Goal: Information Seeking & Learning: Learn about a topic

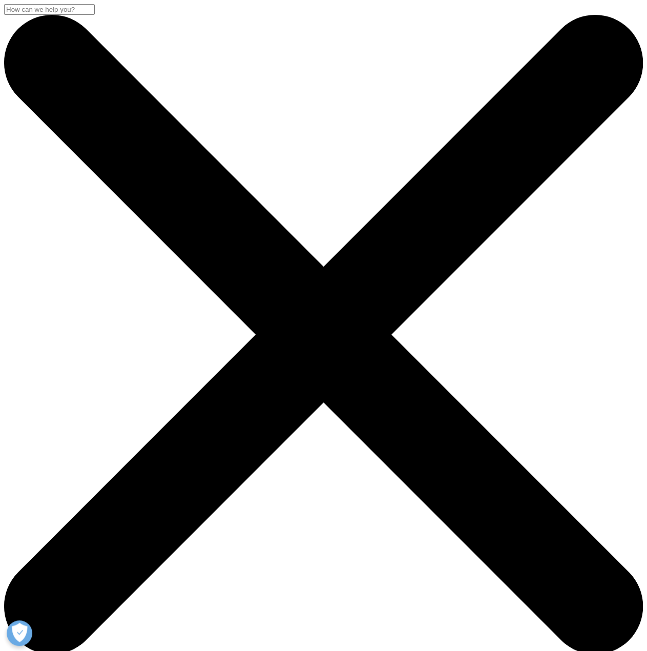
drag, startPoint x: 28, startPoint y: 132, endPoint x: 190, endPoint y: 193, distance: 173.2
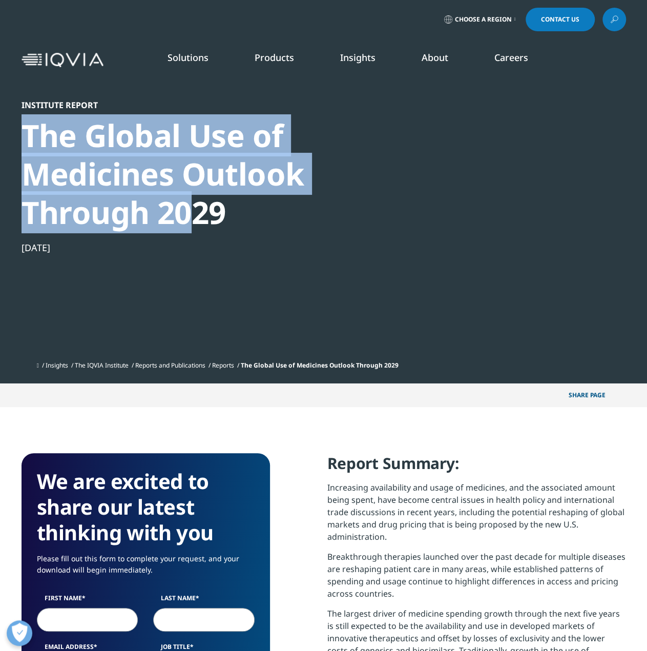
click at [191, 196] on div "The Global Use of Medicines Outlook Through 2029" at bounding box center [197, 173] width 351 height 115
click at [27, 133] on div "The Global Use of Medicines Outlook Through 2029" at bounding box center [197, 173] width 351 height 115
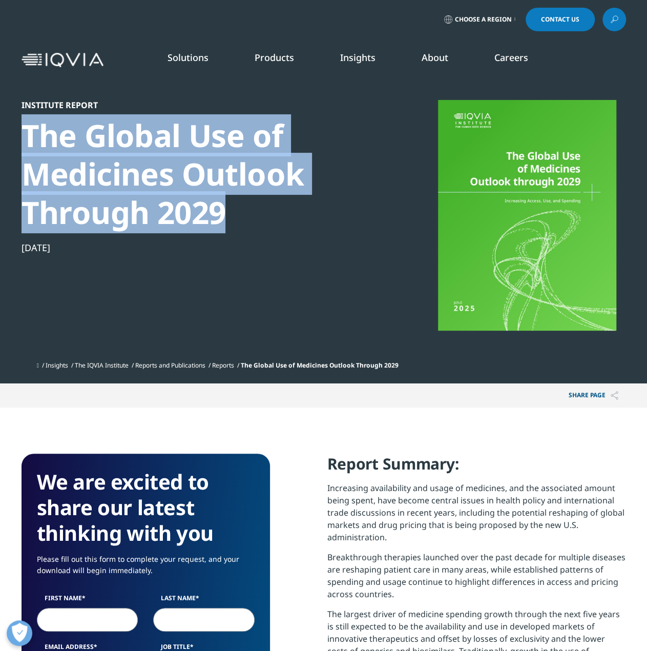
drag, startPoint x: 27, startPoint y: 127, endPoint x: 225, endPoint y: 211, distance: 215.6
click at [225, 211] on div "The Global Use of Medicines Outlook Through 2029" at bounding box center [197, 173] width 351 height 115
copy div "The Global Use of Medicines Outlook Through 2029"
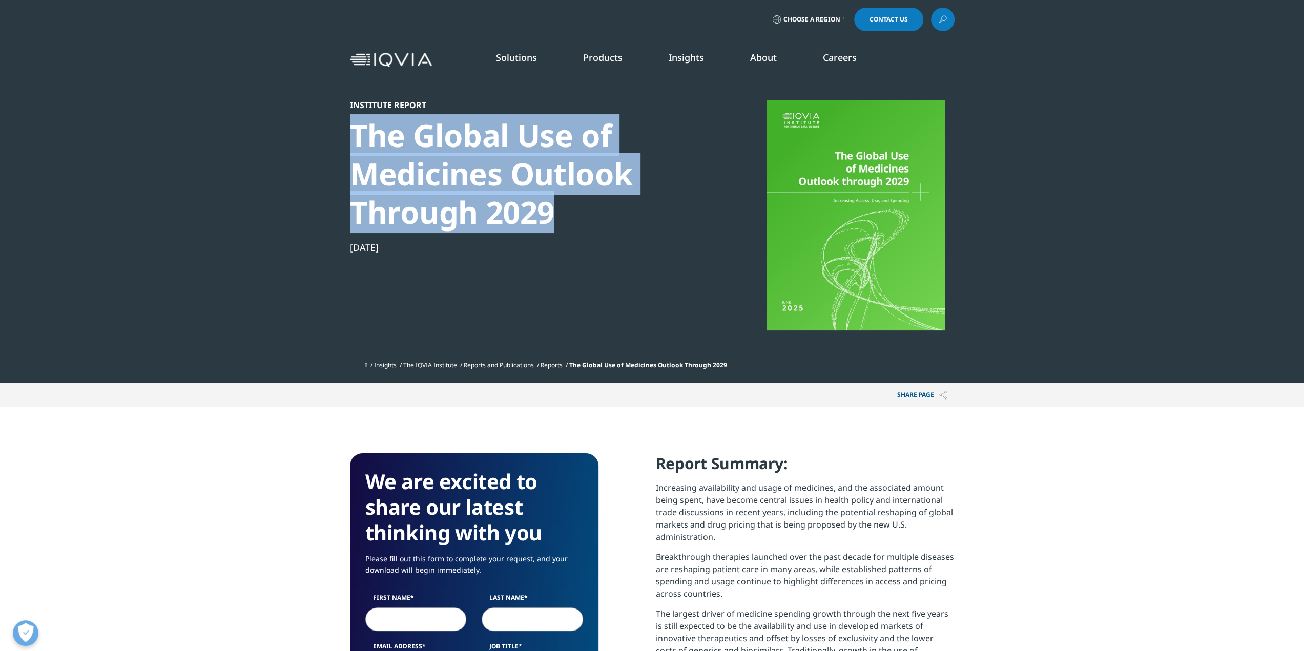
click at [545, 207] on div "The Global Use of Medicines Outlook Through 2029" at bounding box center [525, 173] width 351 height 115
drag, startPoint x: 559, startPoint y: 216, endPoint x: 345, endPoint y: 138, distance: 227.4
click at [345, 138] on section "Institute Report The Global Use of Medicines Outlook Through 2029 [DATE] Insigh…" at bounding box center [652, 191] width 1304 height 383
copy div "The Global Use of Medicines Outlook Through 2029"
